Goal: Task Accomplishment & Management: Complete application form

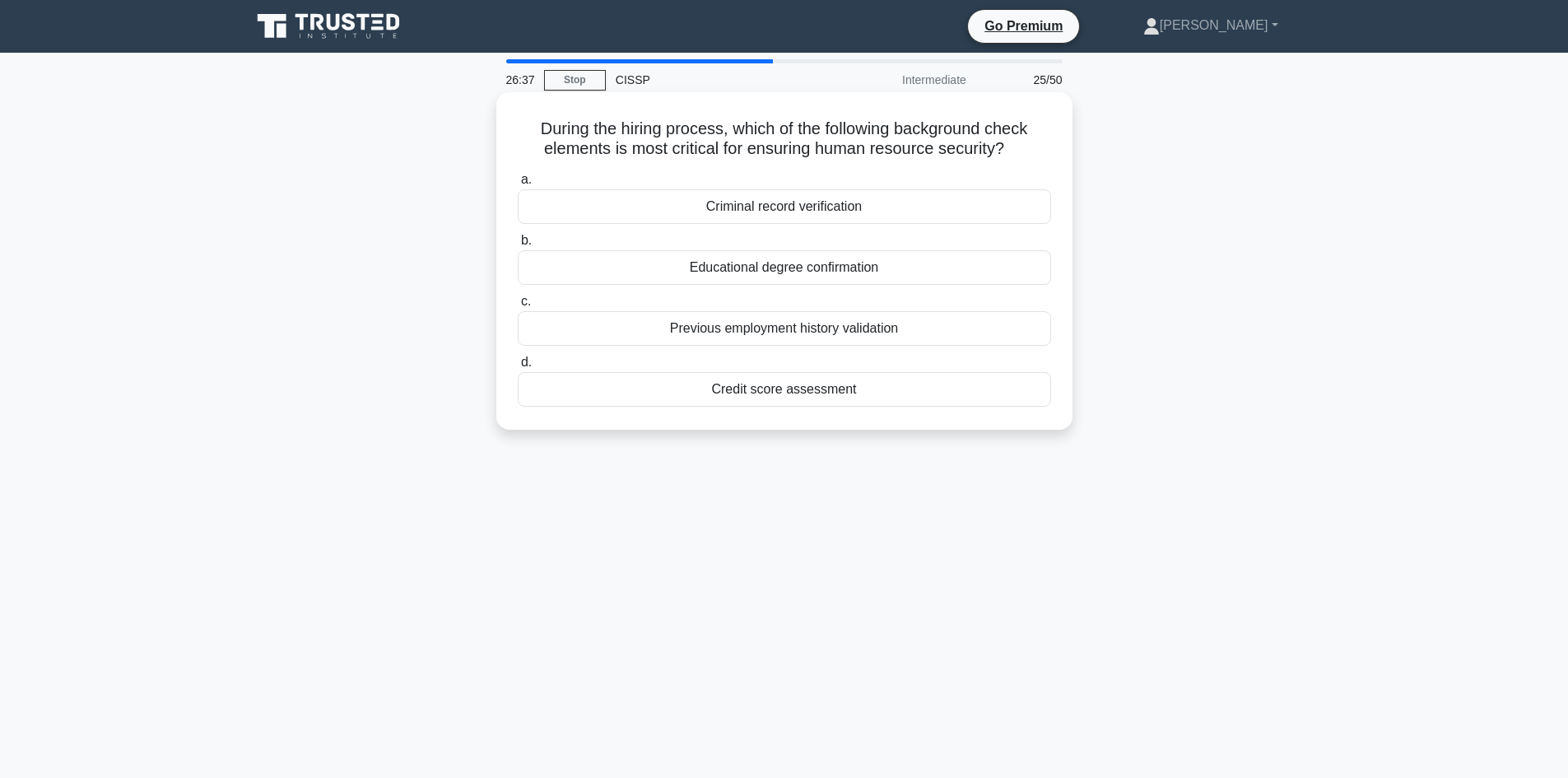
drag, startPoint x: 1242, startPoint y: 454, endPoint x: 513, endPoint y: 120, distance: 801.9
click at [513, 120] on div "During the hiring process, which of the following background check elements is …" at bounding box center [784, 275] width 1086 height 357
copy div "During the hiring process, which of the following background check elements is …"
click at [1223, 701] on div "26:30 Stop CISSP Intermediate 25/50 During the hiring process, which of the fol…" at bounding box center [784, 471] width 1086 height 824
click at [718, 204] on div "Criminal record verification" at bounding box center [784, 207] width 533 height 34
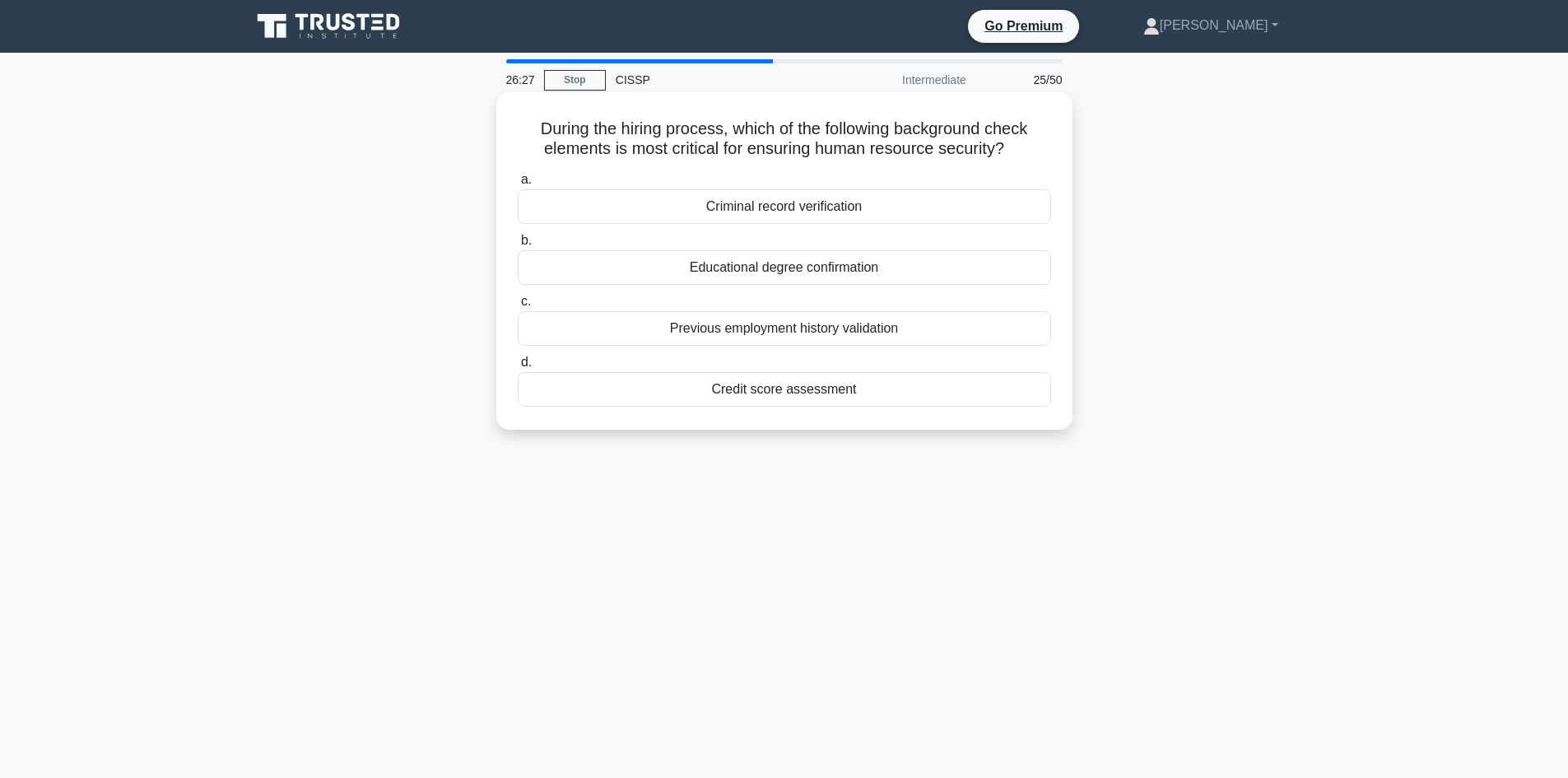
click at [518, 185] on input "a. Criminal record verification" at bounding box center [518, 180] width 0 height 10
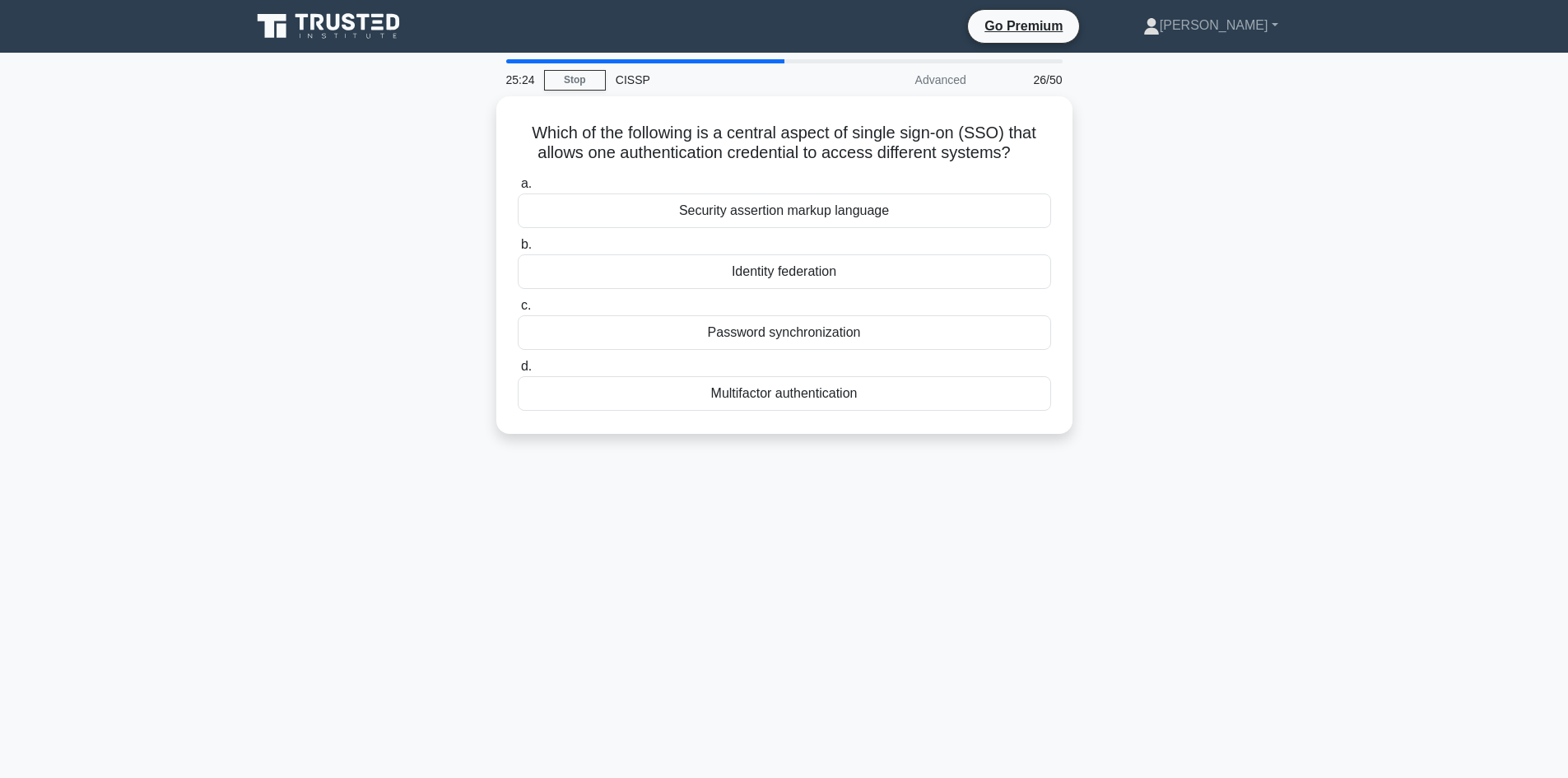
click at [740, 582] on div "25:24 Stop CISSP Advanced 26/50 Which of the following is a central aspect of s…" at bounding box center [784, 471] width 1086 height 824
click at [796, 272] on div "Identity federation" at bounding box center [784, 268] width 533 height 34
click at [518, 246] on input "b. Identity federation" at bounding box center [518, 241] width 0 height 10
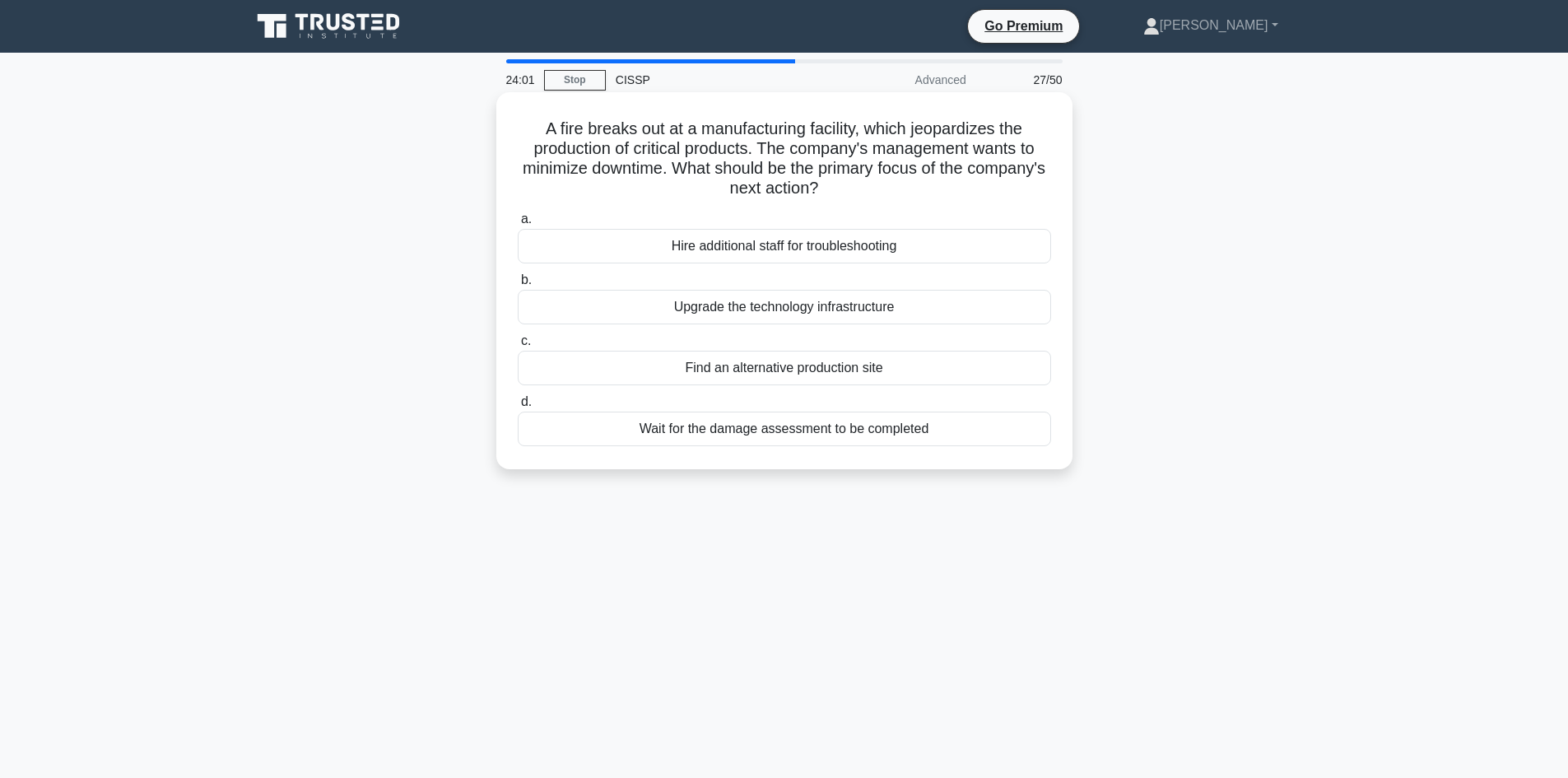
click at [870, 374] on div "Find an alternative production site" at bounding box center [784, 368] width 533 height 34
click at [518, 347] on input "c. Find an alternative production site" at bounding box center [518, 341] width 0 height 10
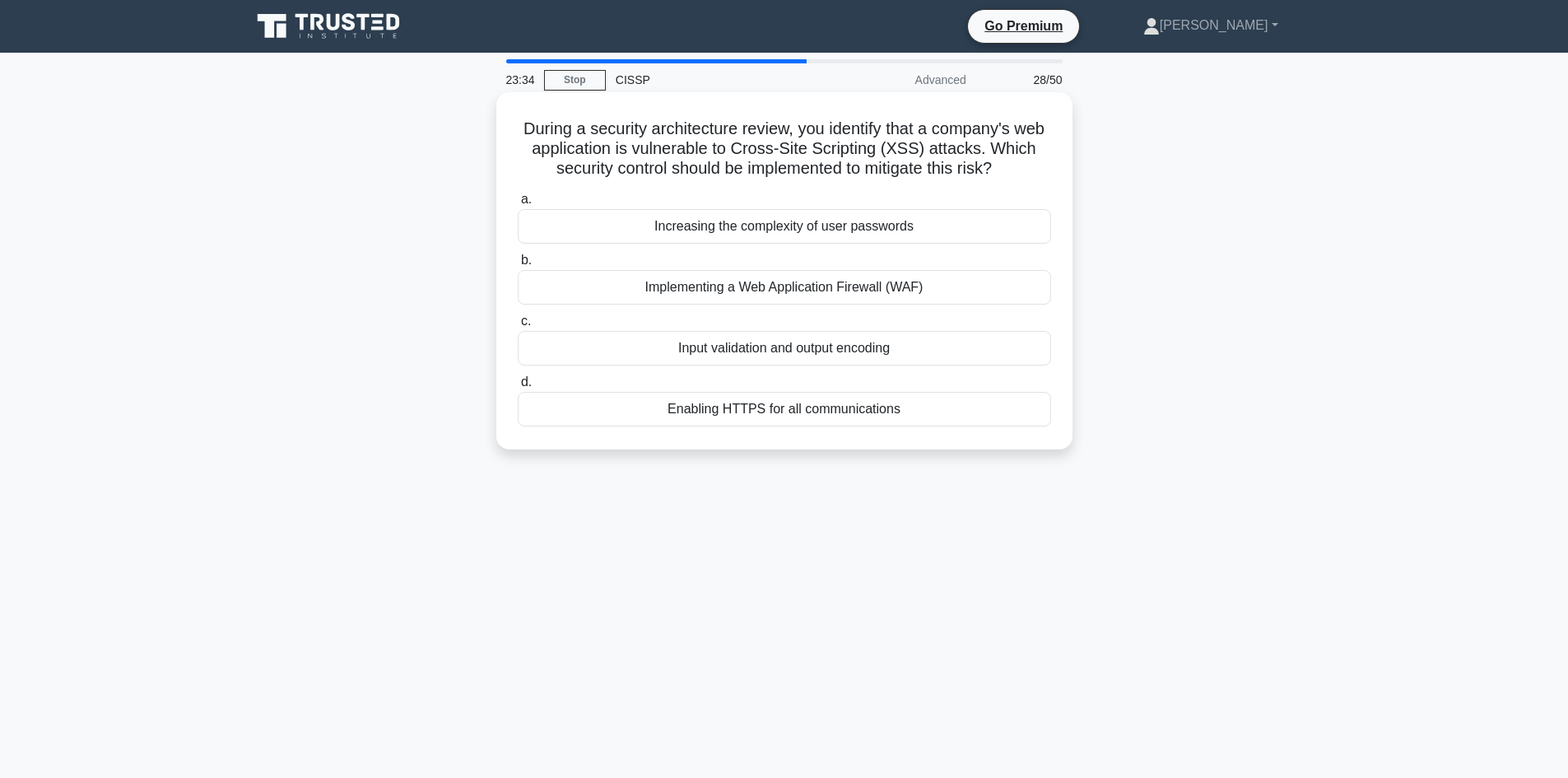
click at [839, 350] on div "Input validation and output encoding" at bounding box center [784, 349] width 533 height 34
click at [518, 327] on input "c. Input validation and output encoding" at bounding box center [518, 321] width 0 height 10
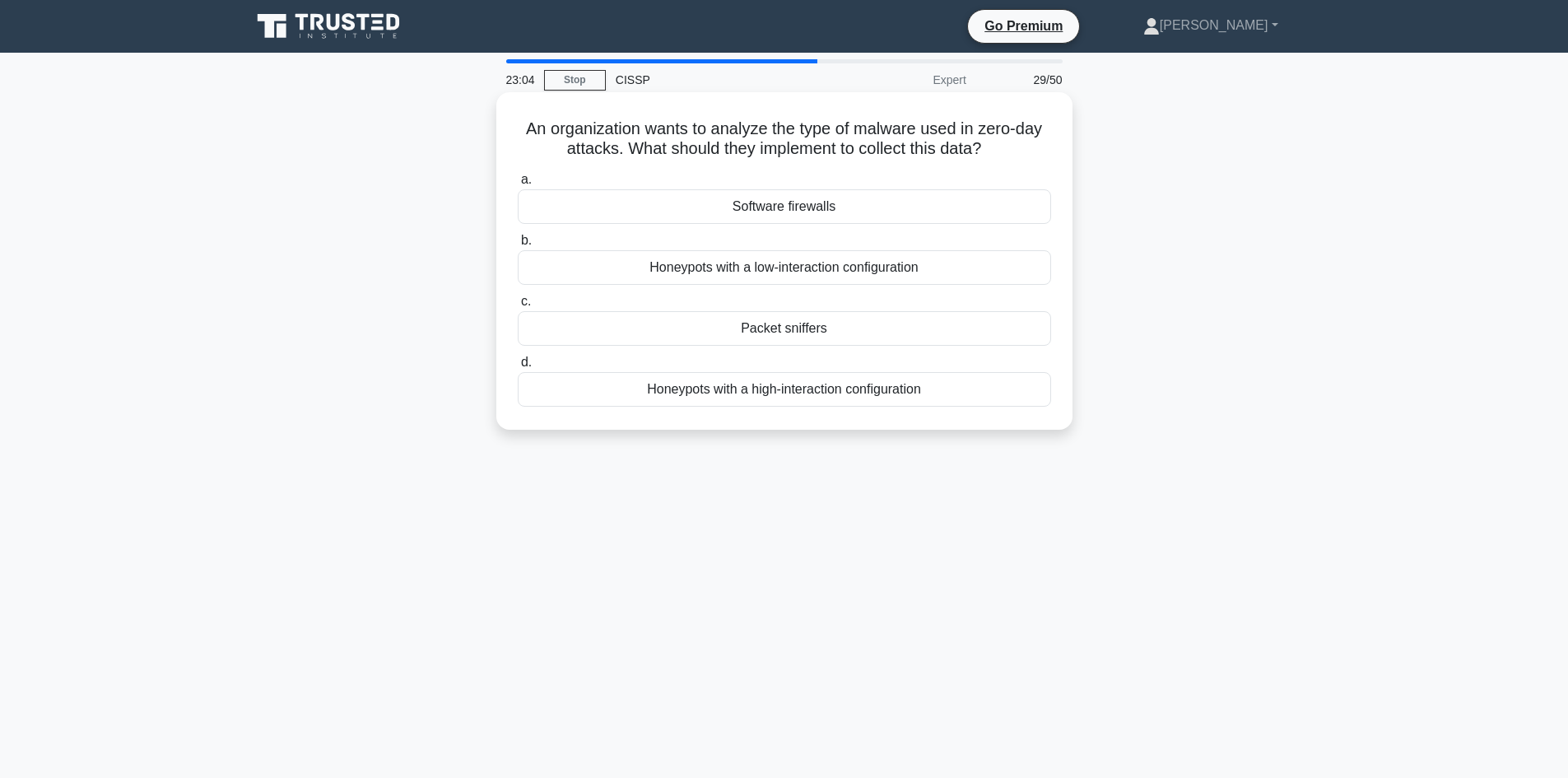
click at [864, 393] on div "Honeypots with a high-interaction configuration" at bounding box center [784, 390] width 533 height 34
click at [518, 368] on input "d. Honeypots with a high-interaction configuration" at bounding box center [518, 362] width 0 height 10
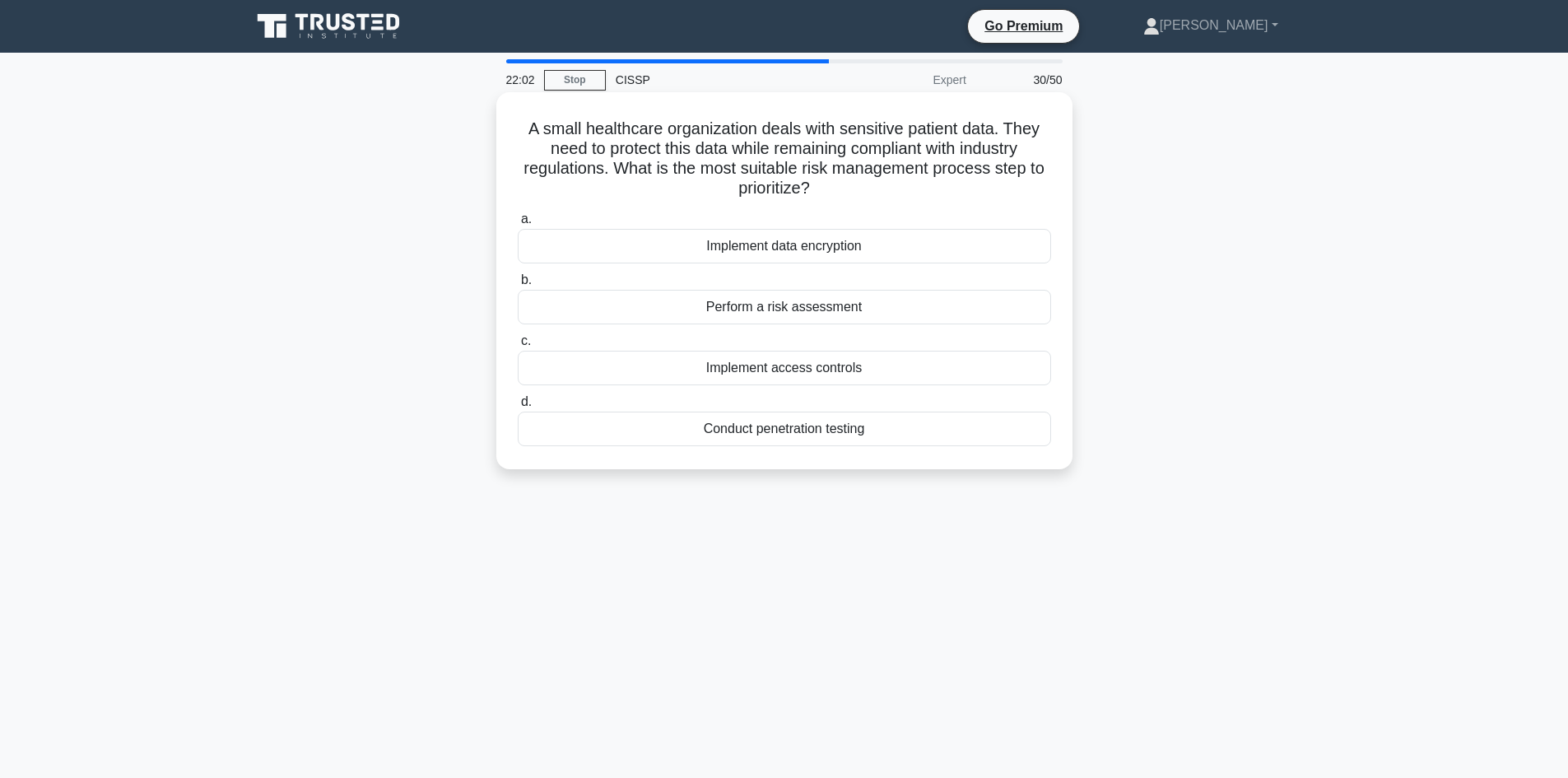
click at [792, 366] on div "Implement access controls" at bounding box center [784, 368] width 533 height 34
click at [518, 347] on input "c. Implement access controls" at bounding box center [518, 341] width 0 height 10
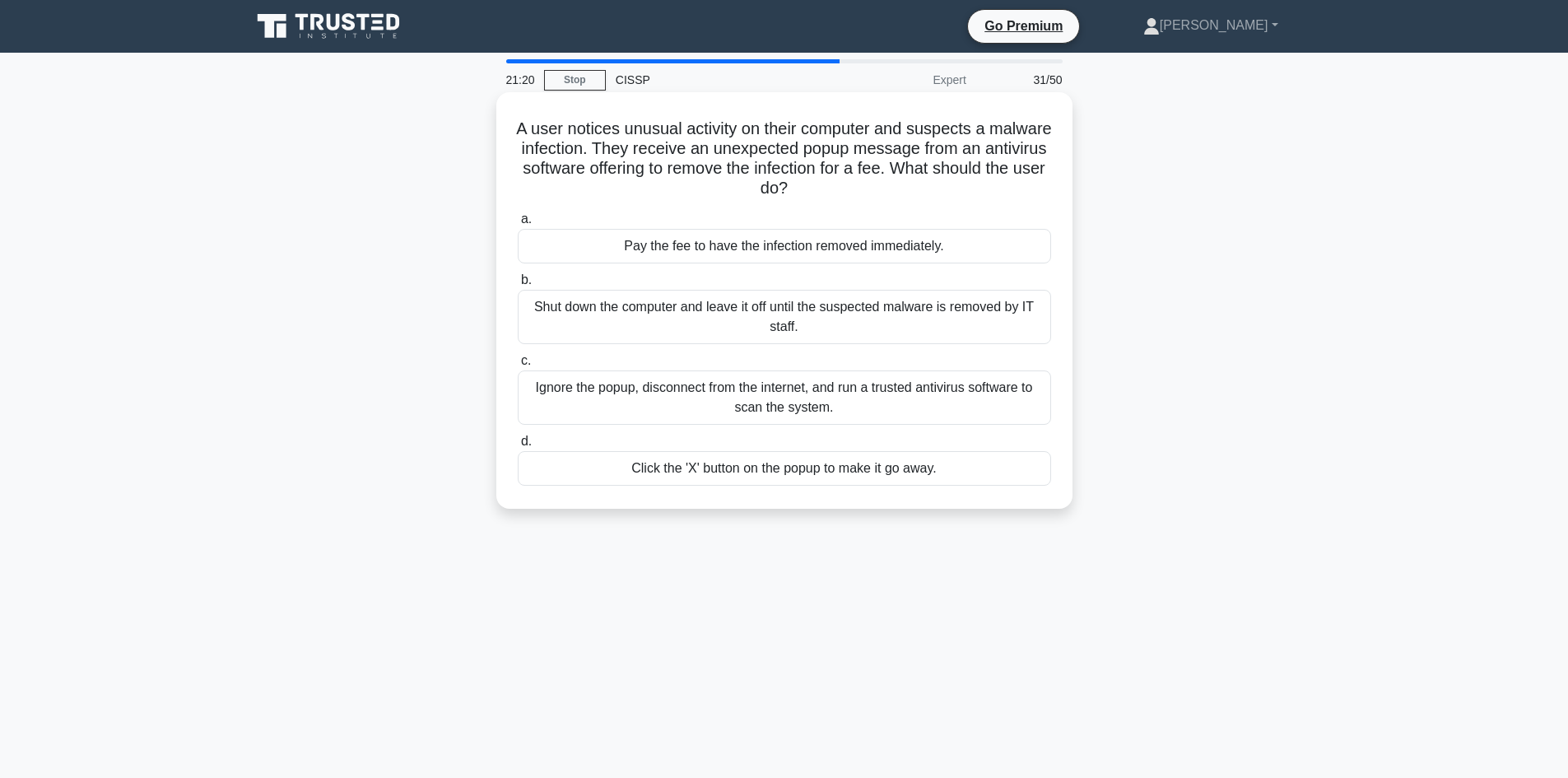
click at [921, 389] on div "Ignore the popup, disconnect from the internet, and run a trusted antivirus sof…" at bounding box center [784, 398] width 533 height 54
click at [518, 367] on input "c. Ignore the popup, disconnect from the internet, and run a trusted antivirus …" at bounding box center [518, 361] width 0 height 10
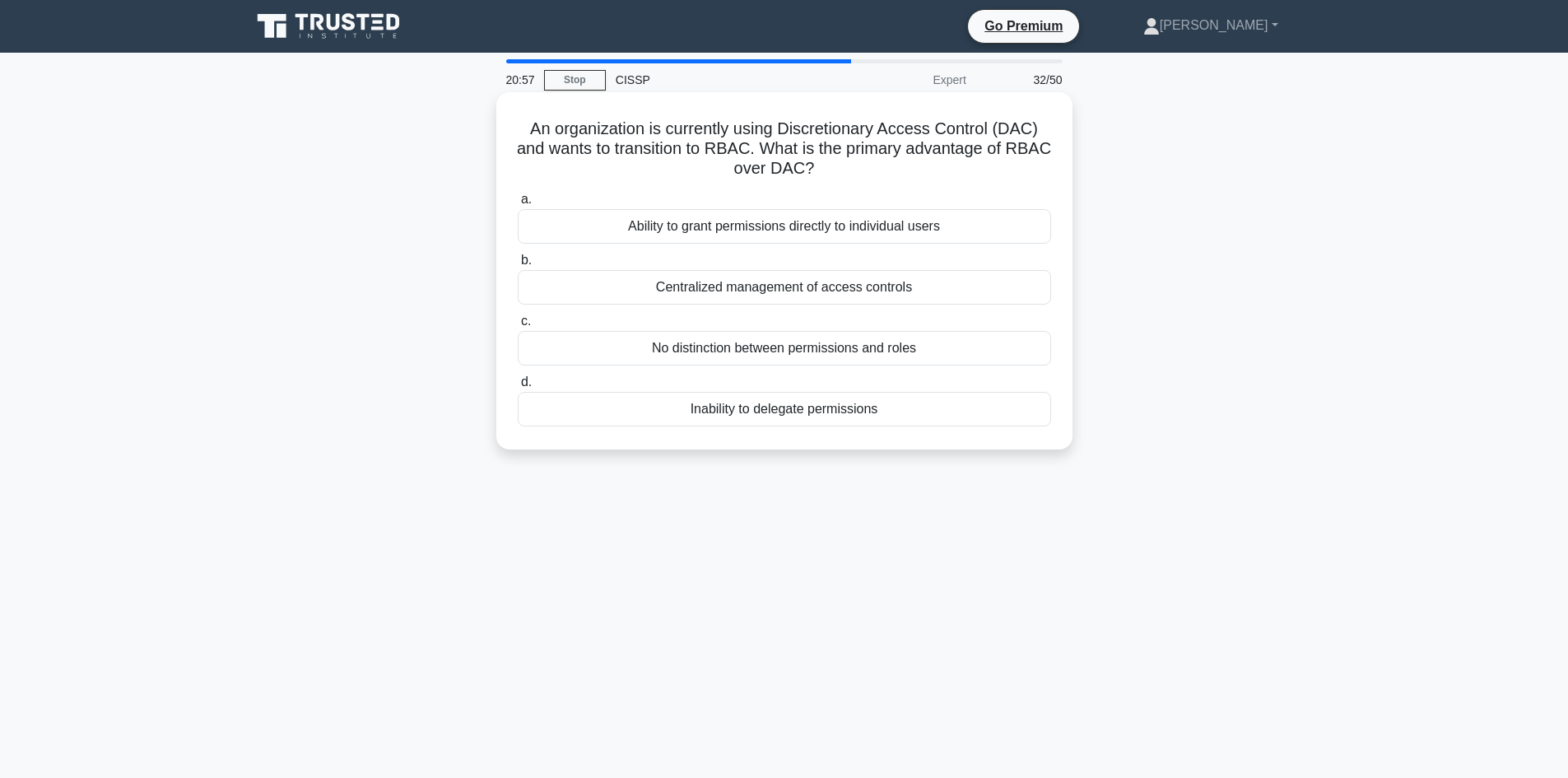
click at [687, 288] on div "Centralized management of access controls" at bounding box center [784, 287] width 533 height 34
click at [518, 266] on input "b. Centralized management of access controls" at bounding box center [518, 261] width 0 height 10
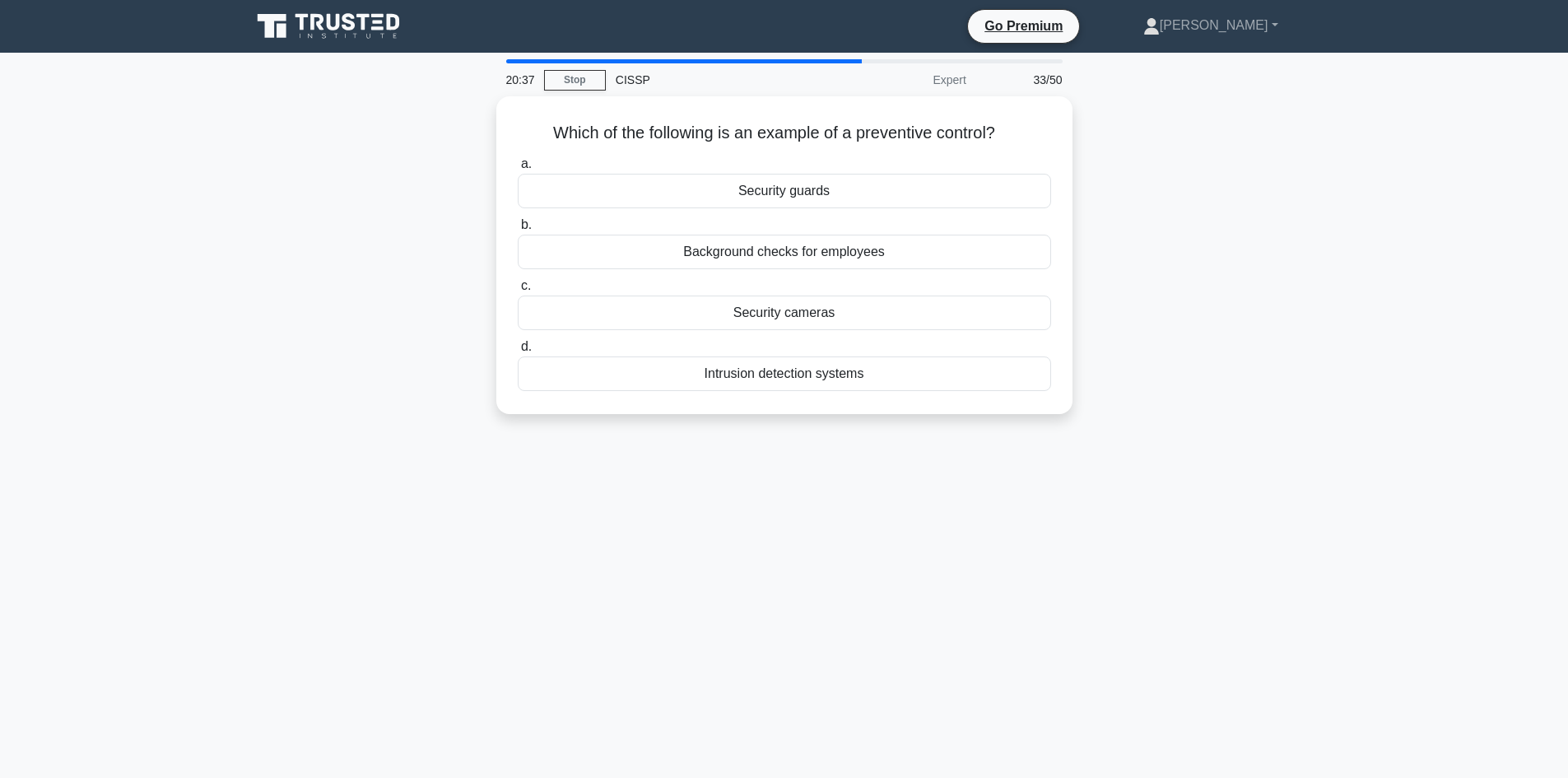
click at [1299, 473] on div "20:37 Stop CISSP Expert 33/50 Which of the following is an example of a prevent…" at bounding box center [784, 471] width 1086 height 824
drag, startPoint x: 1090, startPoint y: 386, endPoint x: 536, endPoint y: 188, distance: 588.3
click at [543, 194] on div "20:37 Stop CISSP Expert 33/50 Which of the following is an example of a prevent…" at bounding box center [784, 471] width 1086 height 824
drag, startPoint x: 510, startPoint y: 161, endPoint x: 491, endPoint y: 137, distance: 30.6
click at [498, 145] on div "Which of the following is an example of a preventive control? .spinner_0XTQ{tra…" at bounding box center [784, 255] width 576 height 318
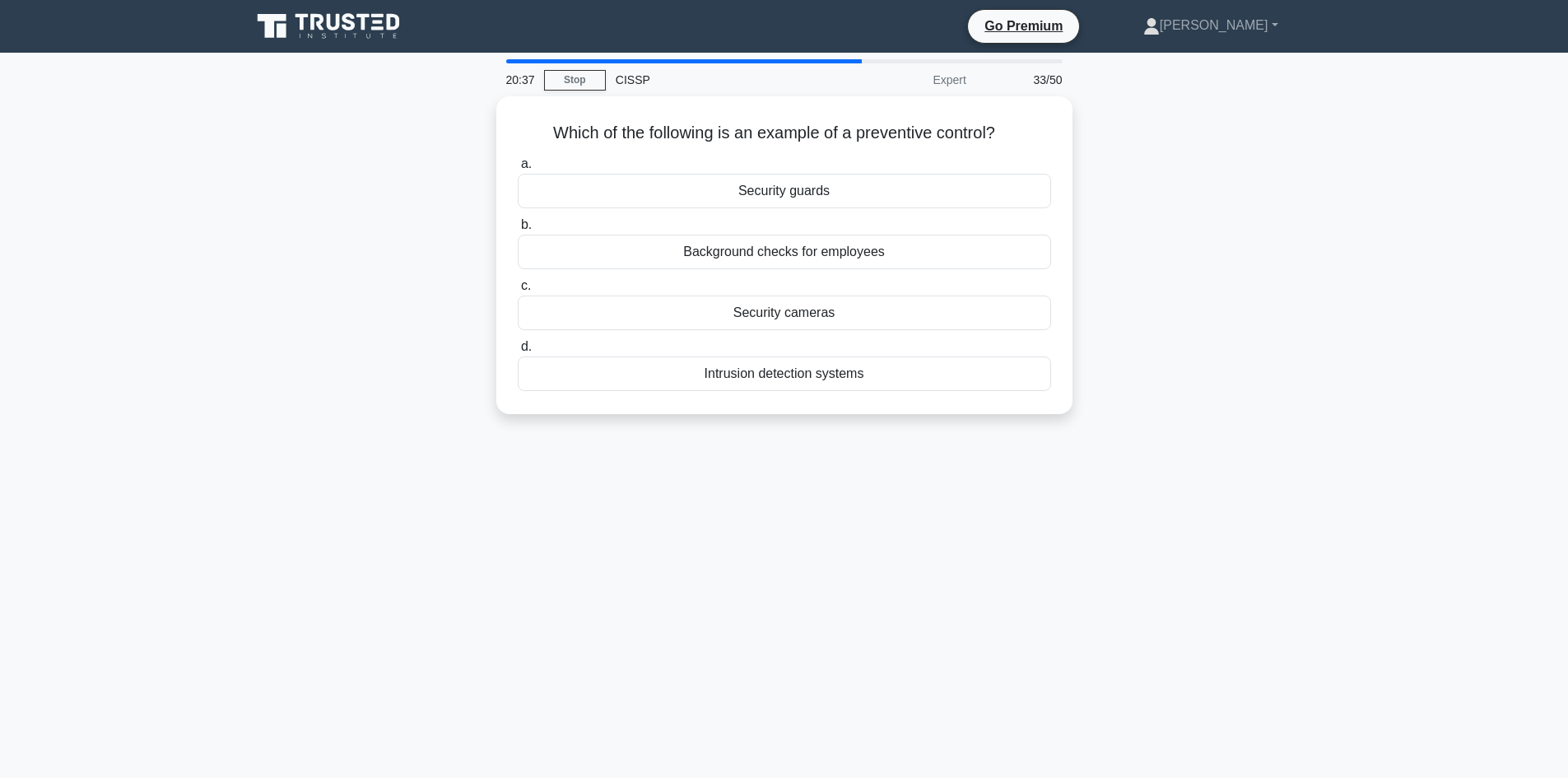
click at [496, 143] on div "Which of the following is an example of a preventive control? .spinner_0XTQ{tra…" at bounding box center [784, 255] width 576 height 318
click at [1319, 534] on div "20:35 Stop CISSP Expert 33/50 Which of the following is an example of a prevent…" at bounding box center [784, 471] width 1086 height 824
drag, startPoint x: 1348, startPoint y: 491, endPoint x: 515, endPoint y: 133, distance: 906.7
click at [515, 133] on main "20:33 Stop CISSP Expert 33/50 Which of the following is an example of a prevent…" at bounding box center [784, 471] width 1568 height 837
copy div "Which of the following is an example of a preventive control? .spinner_0XTQ{tra…"
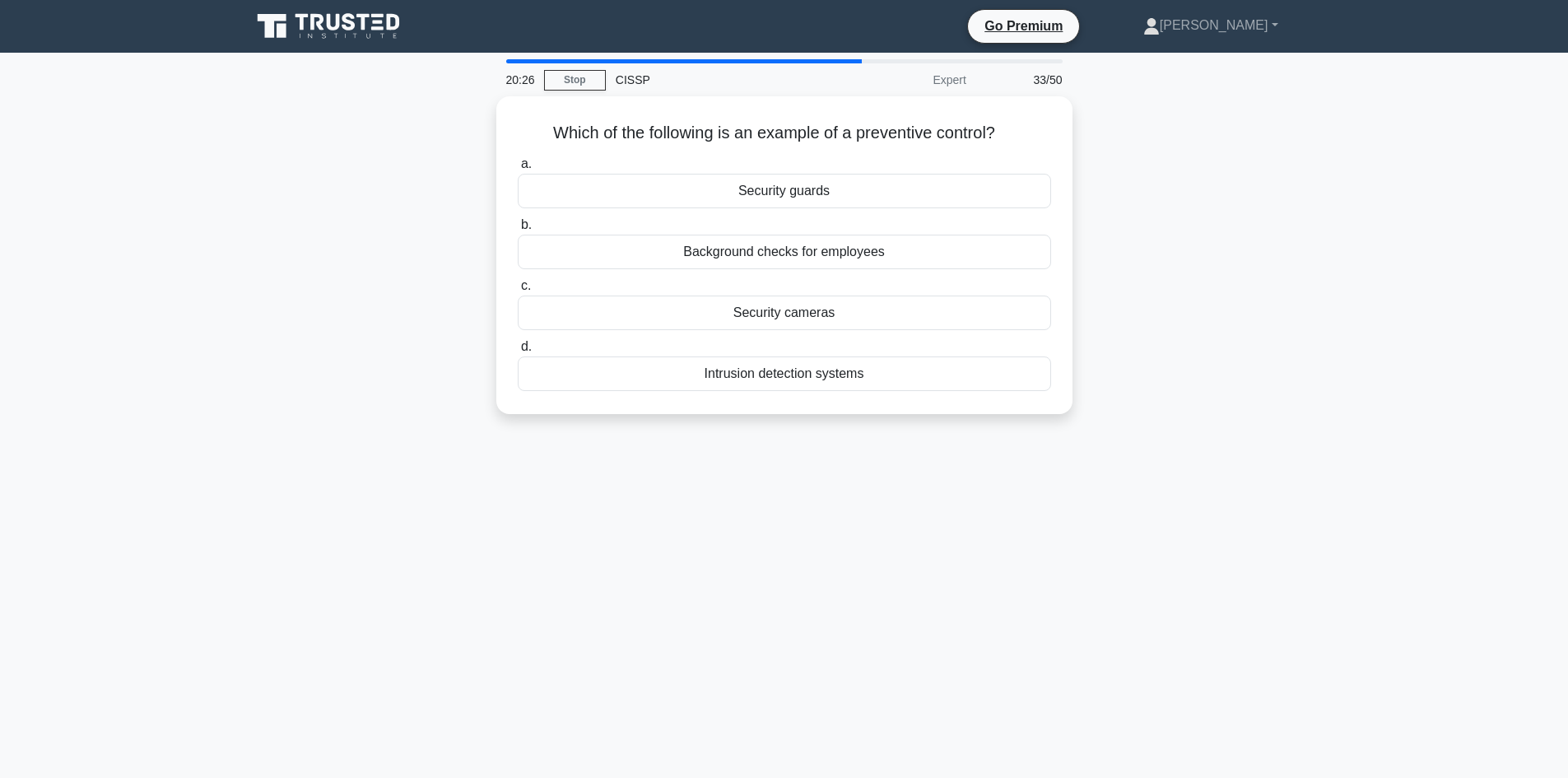
click at [1383, 619] on main "20:26 Stop CISSP Expert 33/50 Which of the following is an example of a prevent…" at bounding box center [784, 471] width 1568 height 837
click at [754, 249] on div "Background checks for employees" at bounding box center [784, 248] width 533 height 34
click at [518, 226] on input "b. Background checks for employees" at bounding box center [518, 221] width 0 height 10
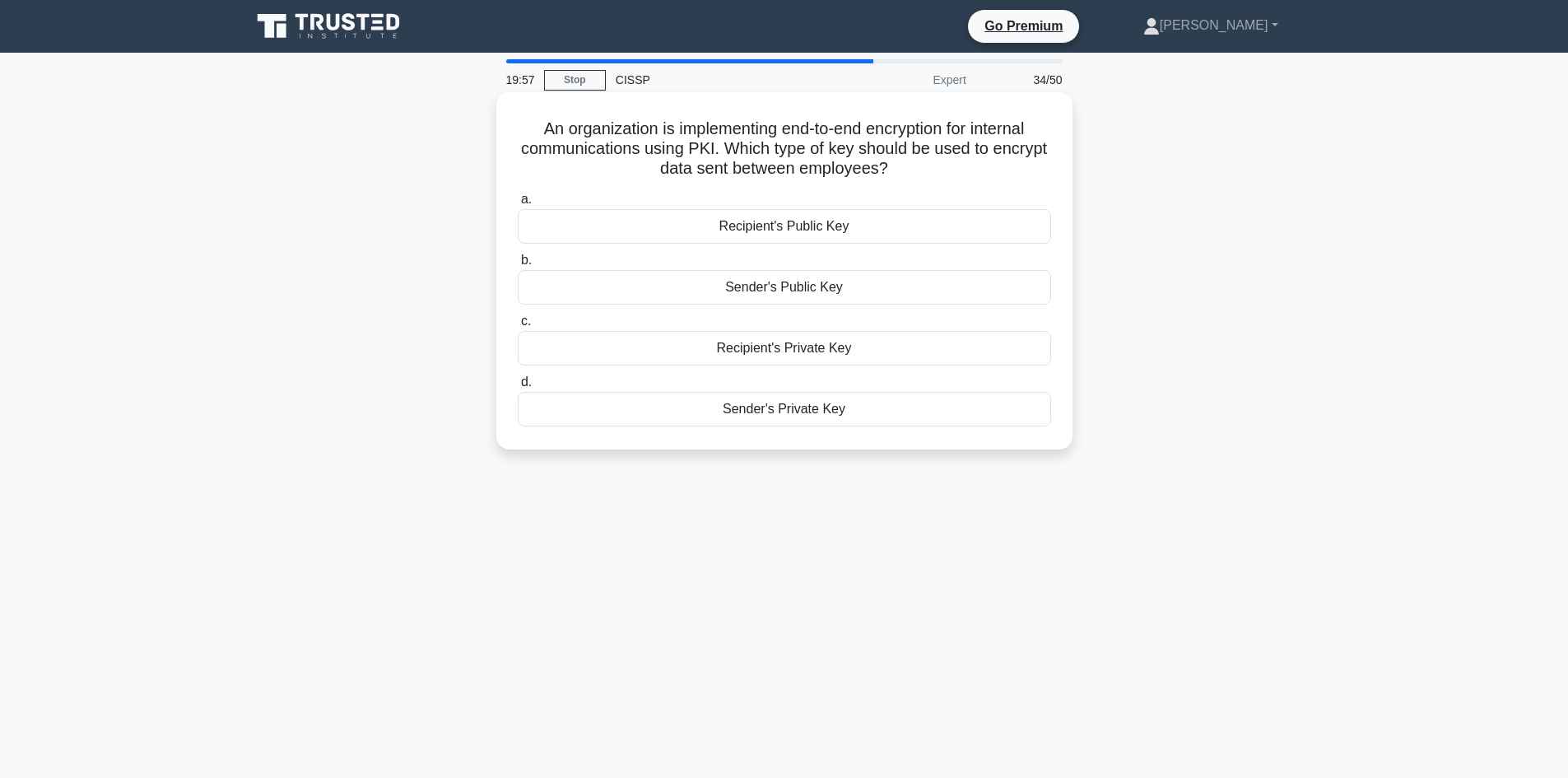
click at [852, 281] on div "Sender's Public Key" at bounding box center [784, 287] width 533 height 34
click at [518, 266] on input "b. Sender's Public Key" at bounding box center [518, 261] width 0 height 10
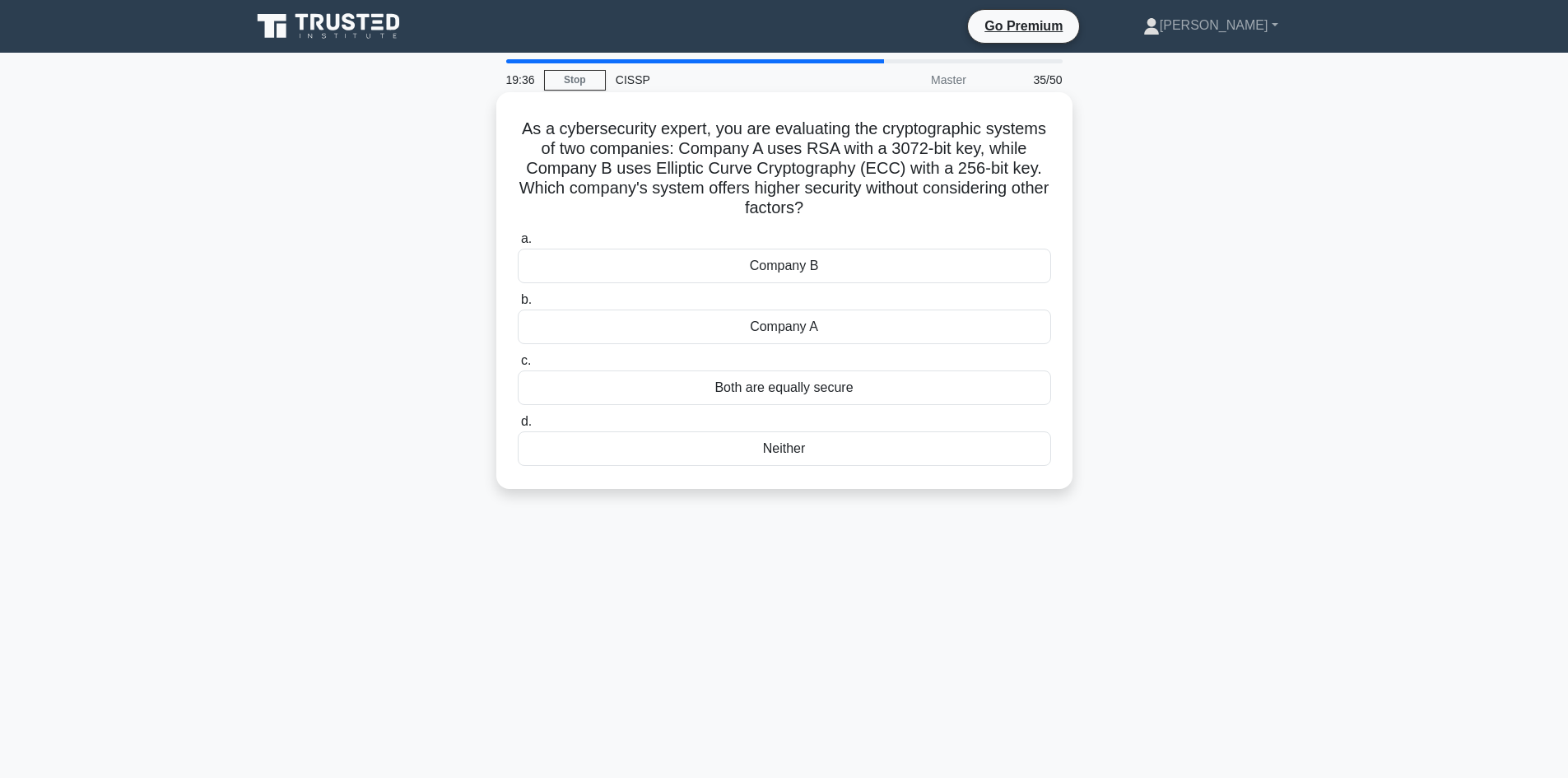
click at [804, 269] on div "Company B" at bounding box center [784, 266] width 533 height 34
click at [518, 244] on input "a. Company B" at bounding box center [518, 239] width 0 height 10
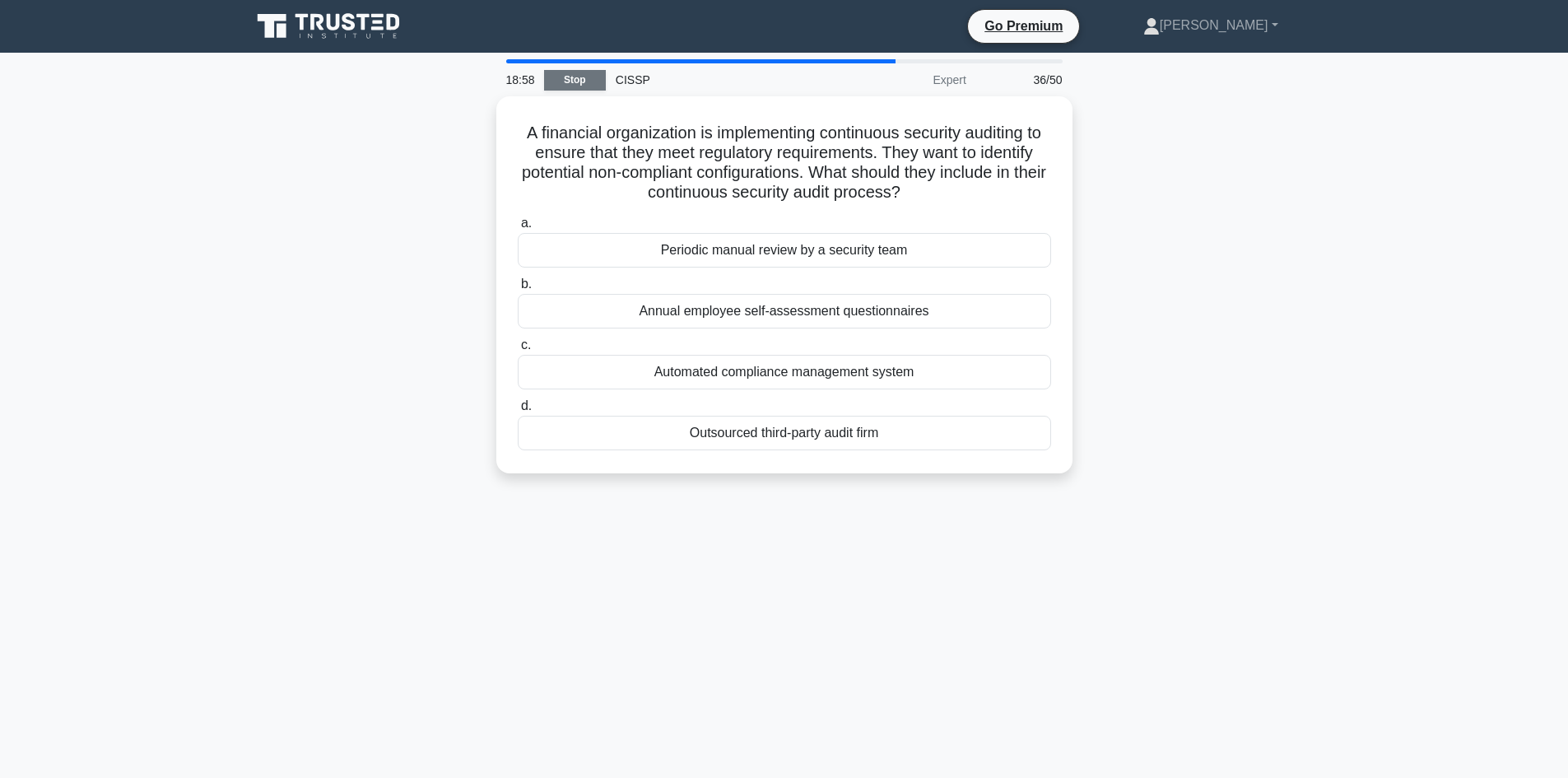
click at [560, 83] on link "Stop" at bounding box center [575, 80] width 62 height 21
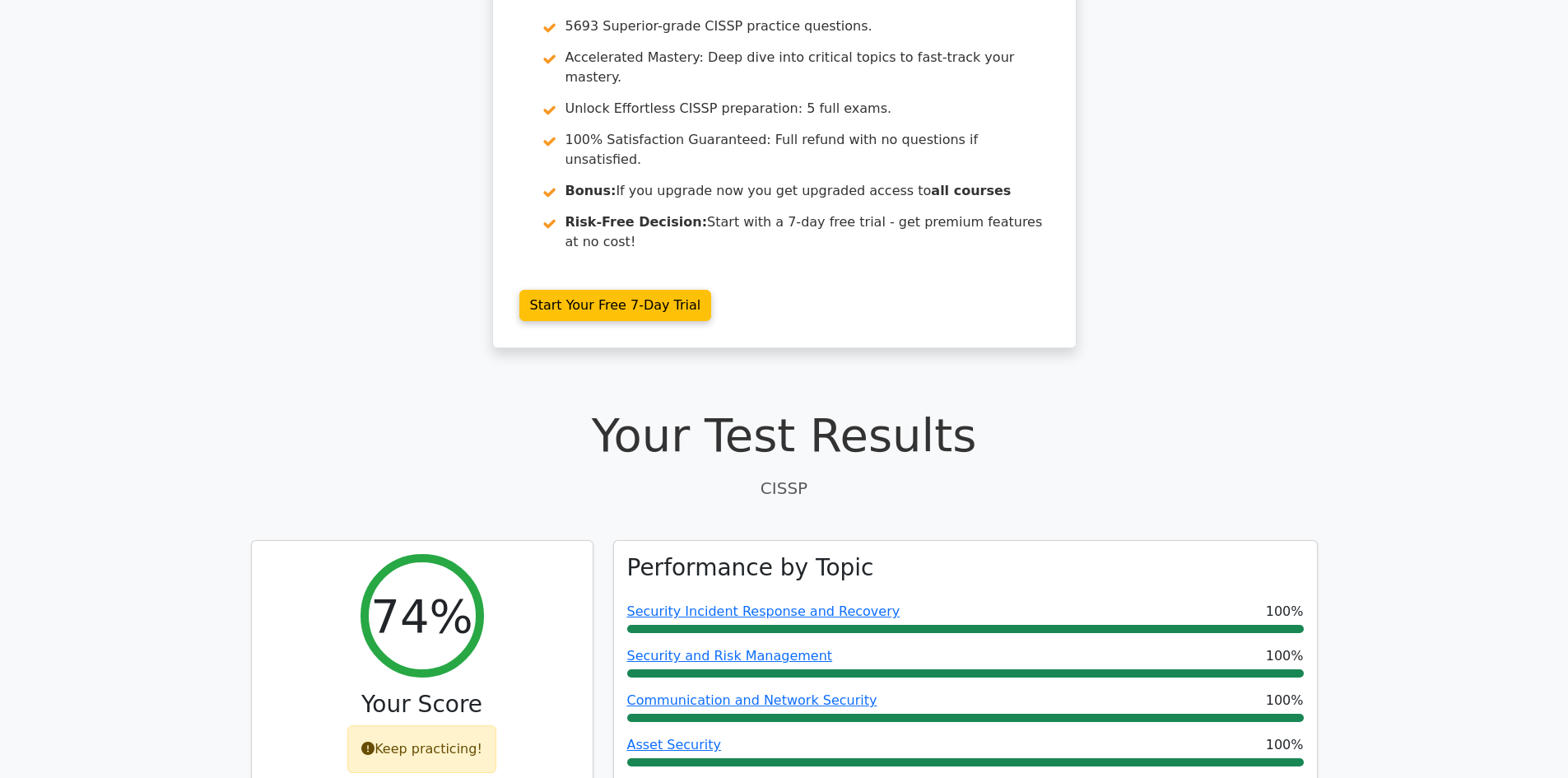
scroll to position [411, 0]
